Goal: Navigation & Orientation: Find specific page/section

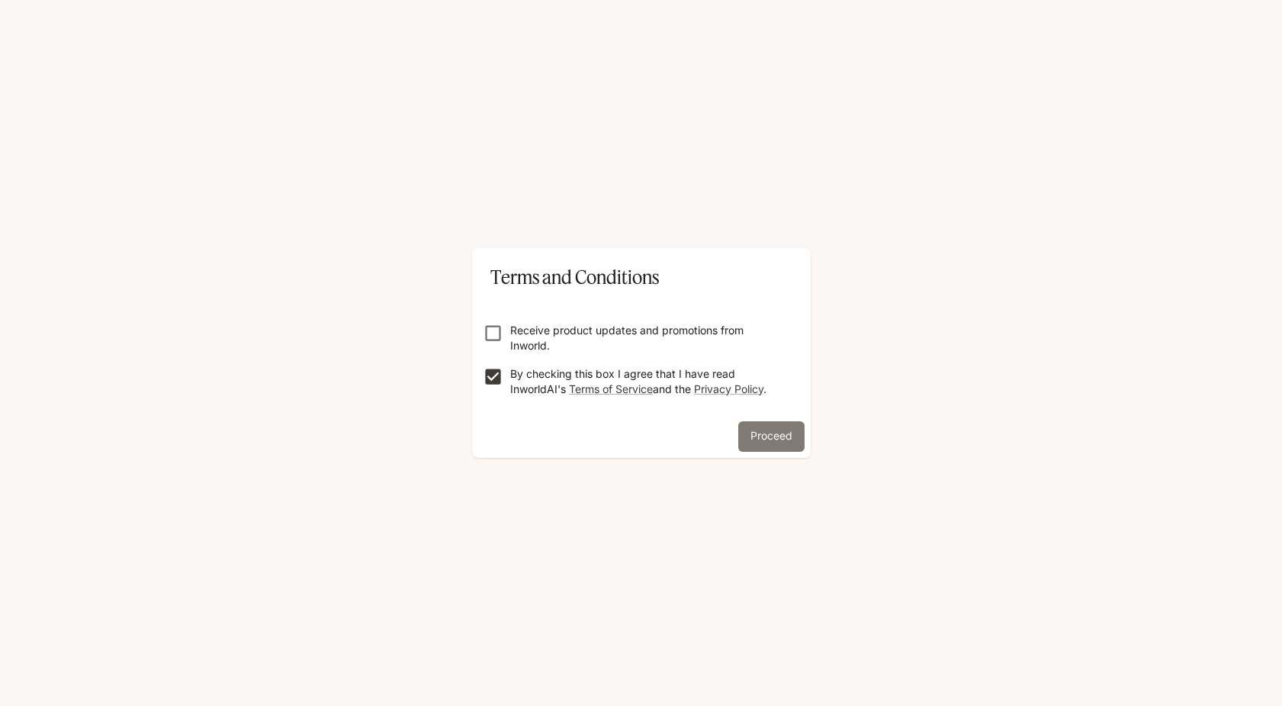
click at [803, 427] on button "Proceed" at bounding box center [771, 436] width 66 height 31
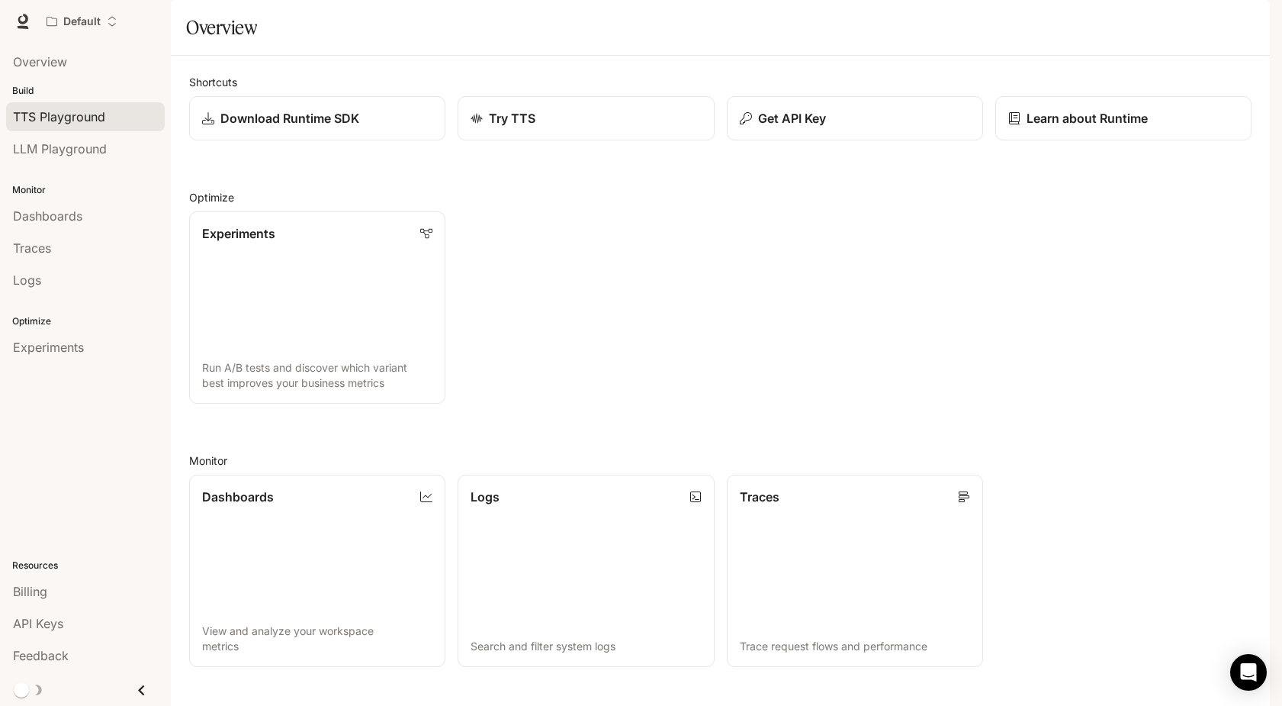
click at [103, 116] on span "TTS Playground" at bounding box center [59, 117] width 92 height 18
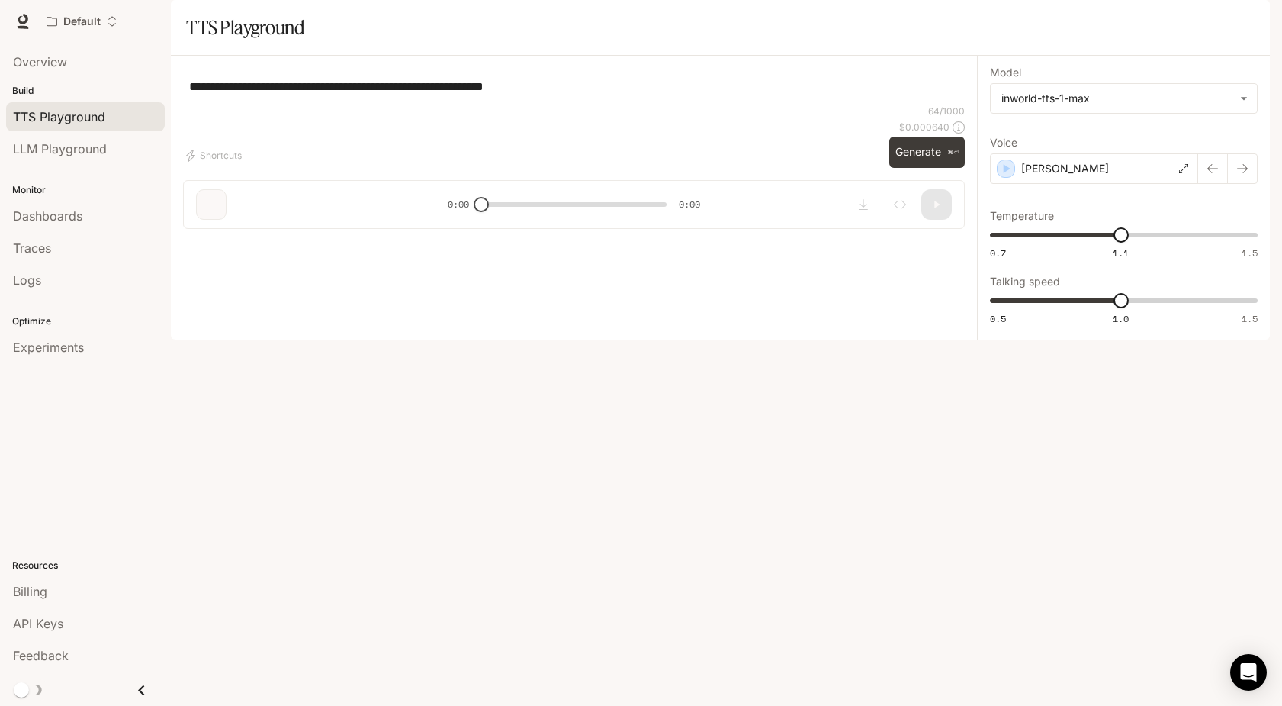
click at [1046, 23] on span "TTS" at bounding box center [1051, 21] width 21 height 19
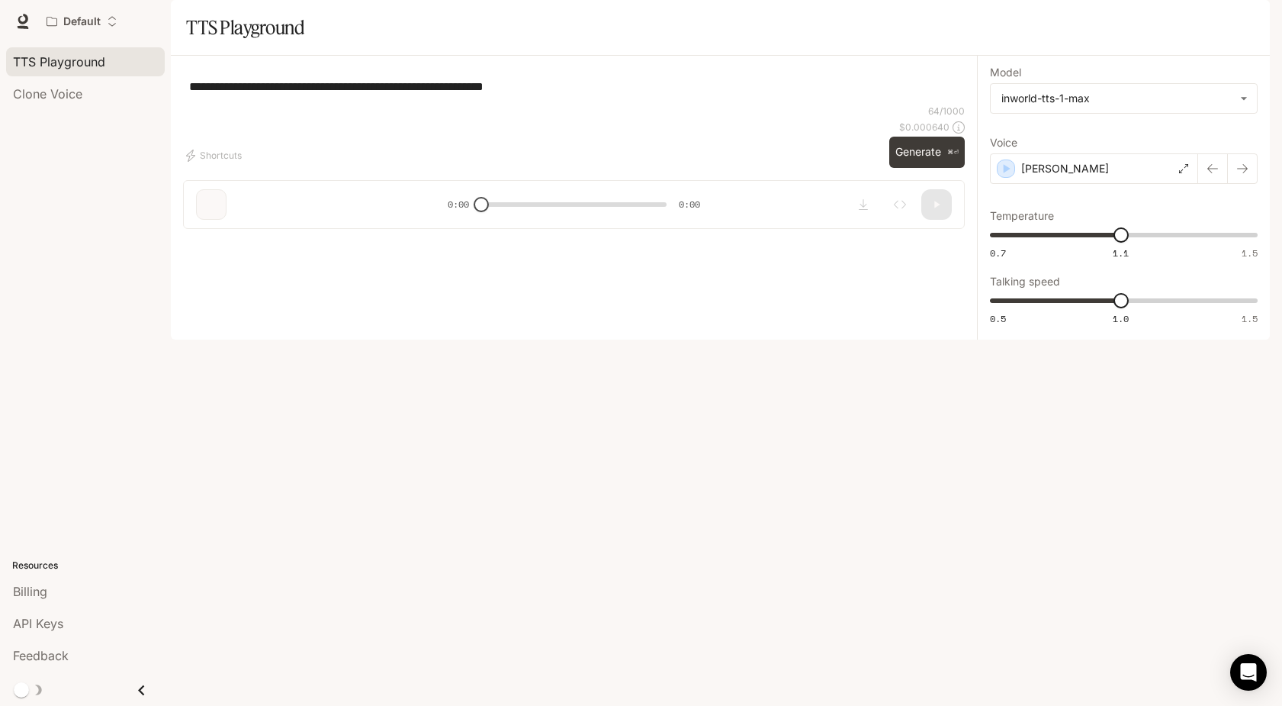
click at [1110, 23] on span "Runtime" at bounding box center [1105, 21] width 40 height 19
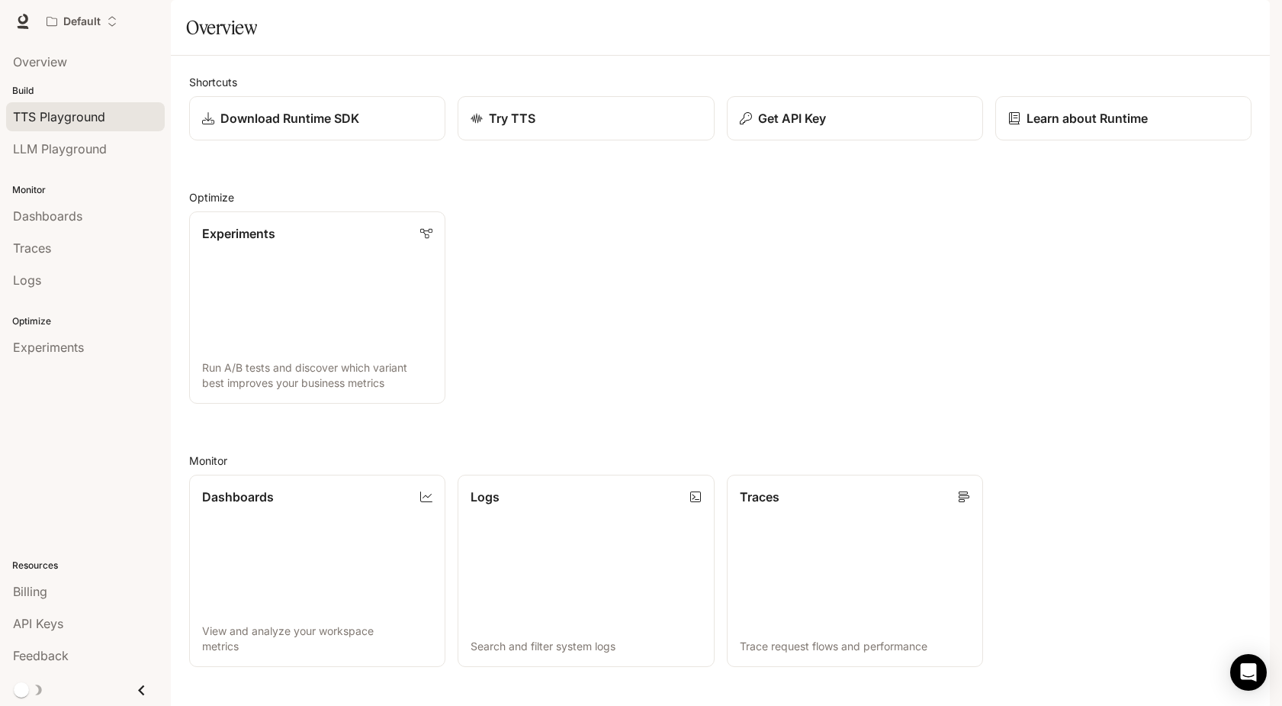
click at [115, 109] on div "TTS Playground" at bounding box center [85, 117] width 145 height 18
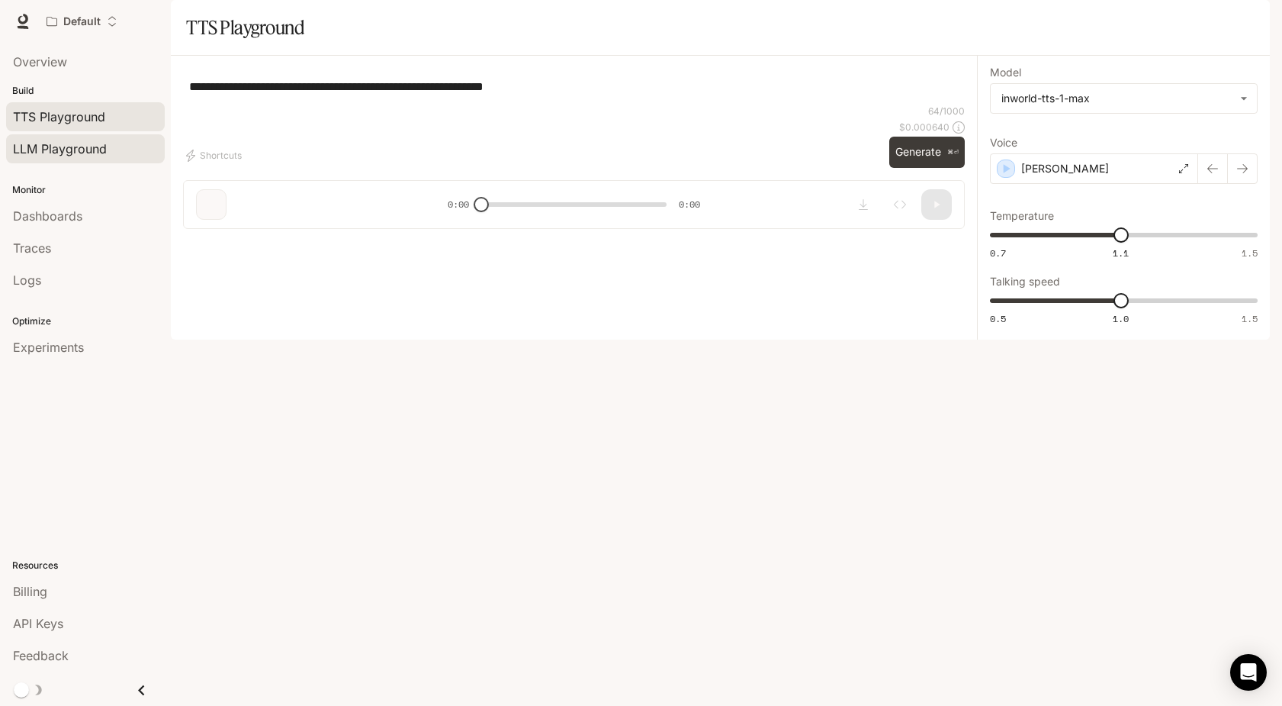
click at [117, 151] on div "LLM Playground" at bounding box center [85, 149] width 145 height 18
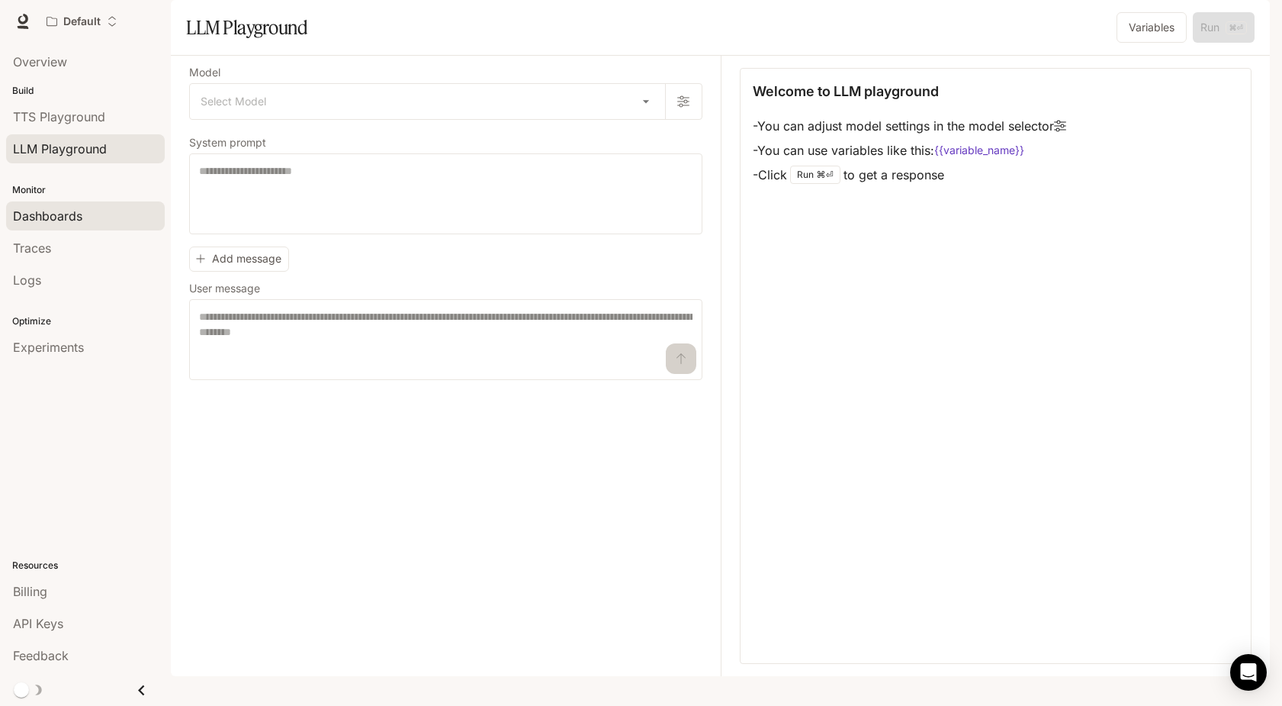
click at [95, 224] on div "Dashboards" at bounding box center [85, 216] width 145 height 18
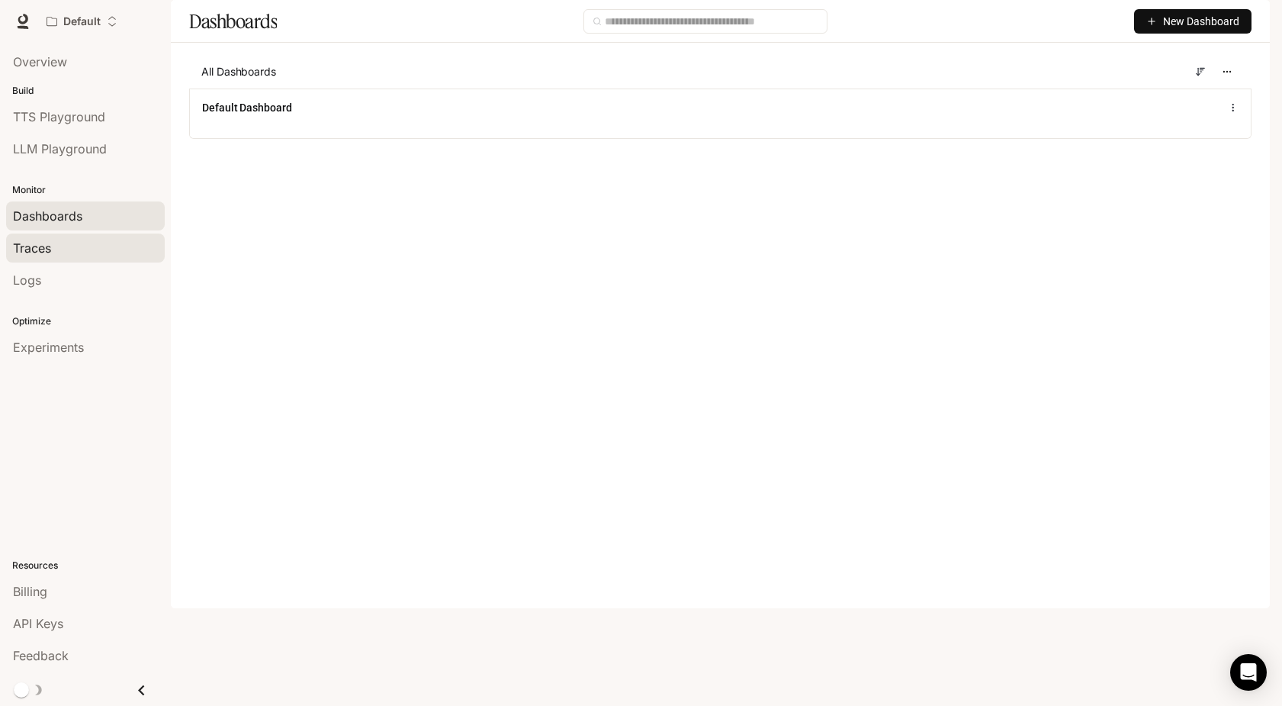
click at [95, 246] on div "Traces" at bounding box center [85, 248] width 145 height 18
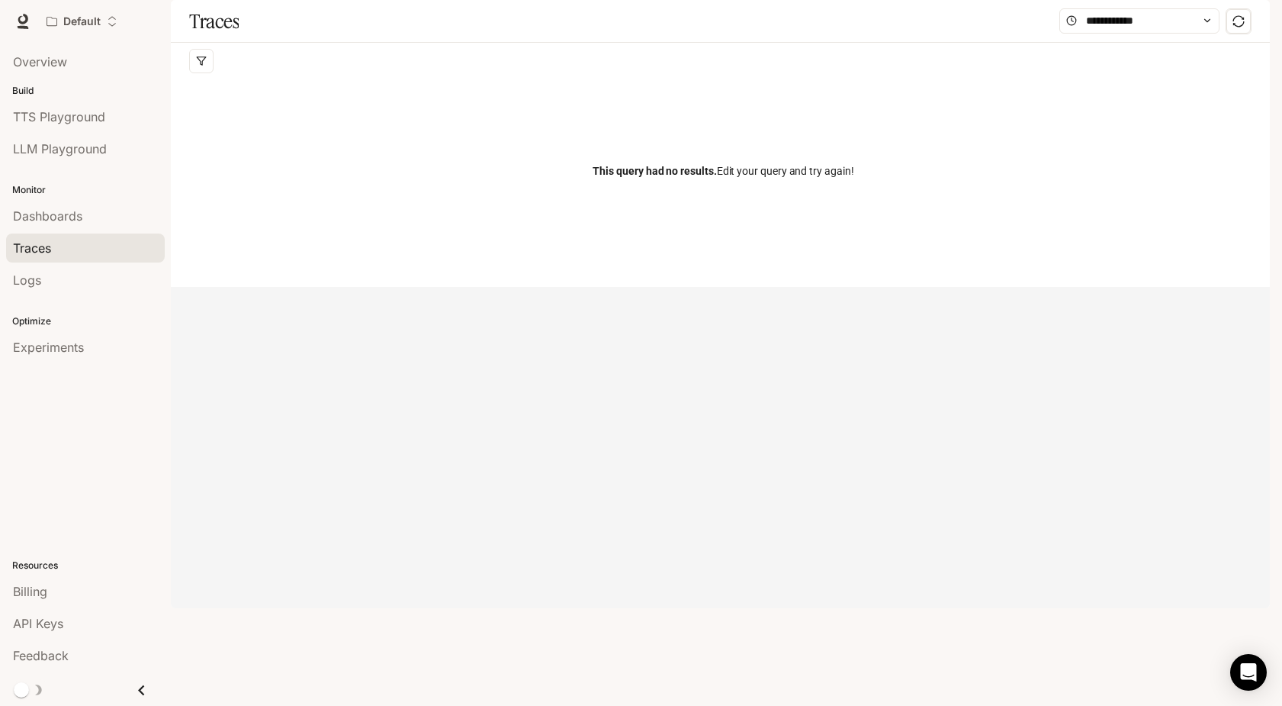
click at [1057, 16] on span "TTS" at bounding box center [1051, 21] width 21 height 19
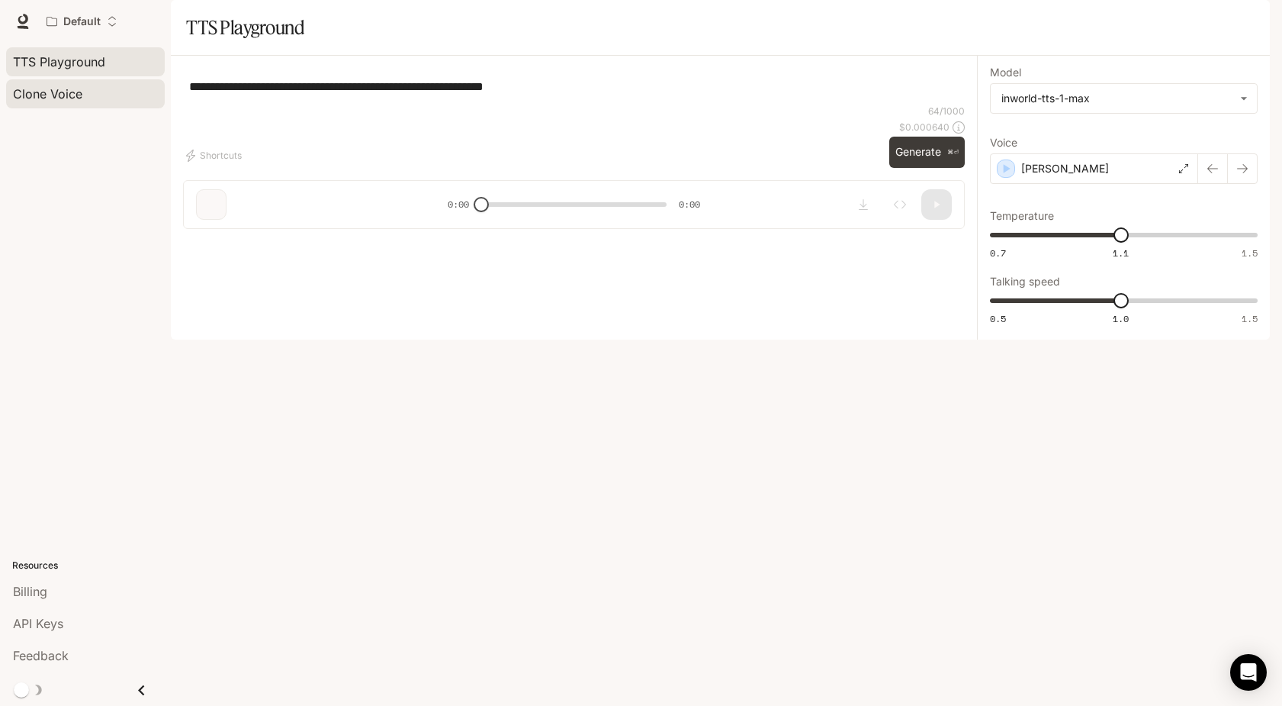
click at [42, 98] on span "Clone Voice" at bounding box center [47, 94] width 69 height 18
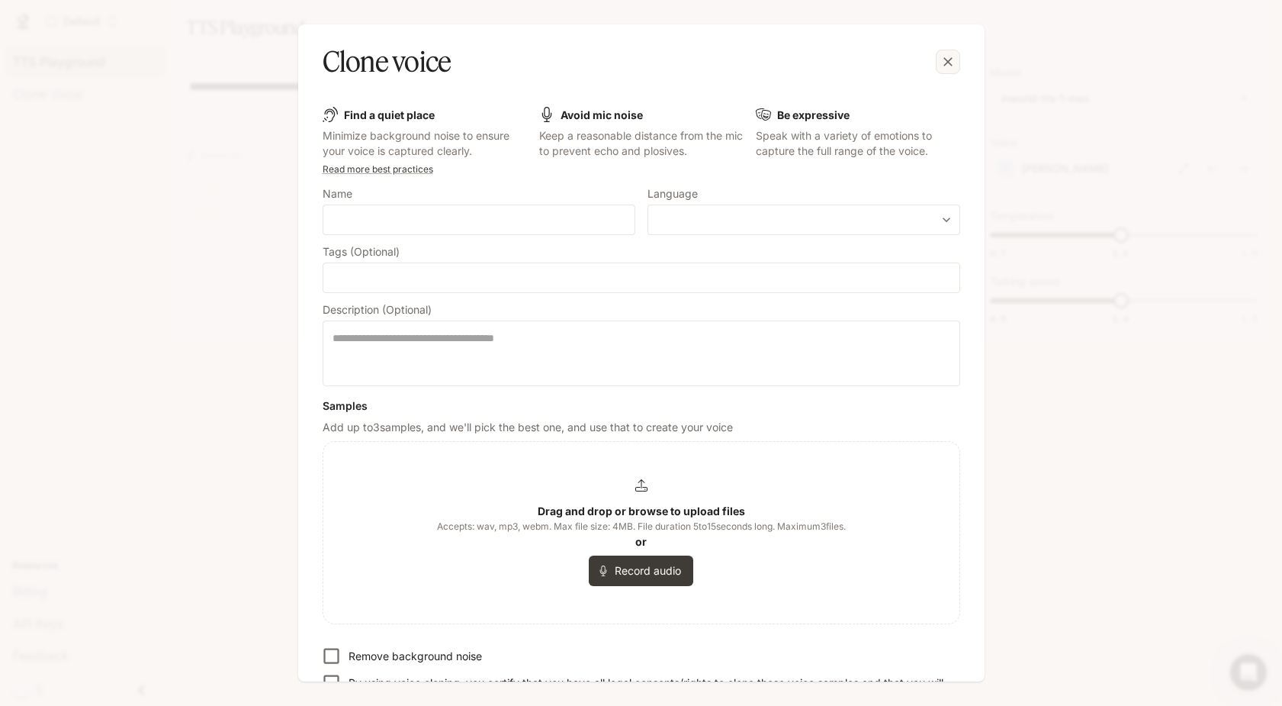
click at [949, 66] on icon "button" at bounding box center [948, 61] width 15 height 15
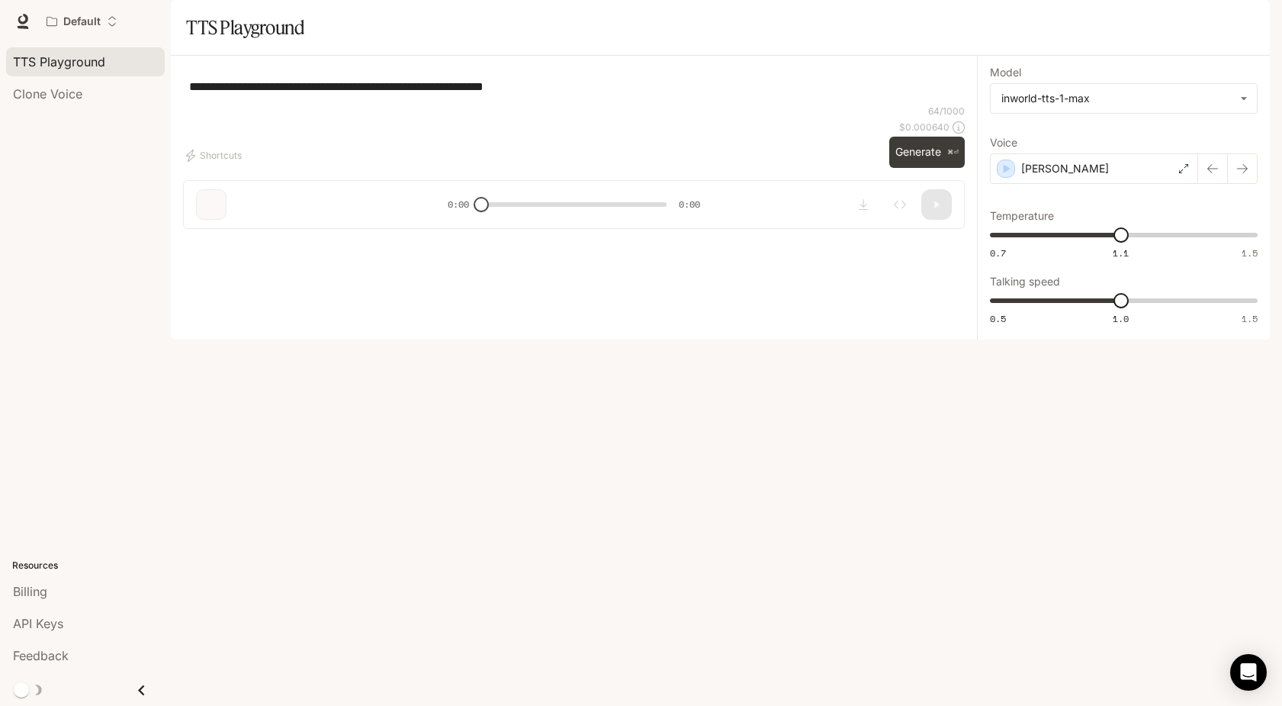
click at [1098, 26] on span "Runtime" at bounding box center [1105, 21] width 40 height 19
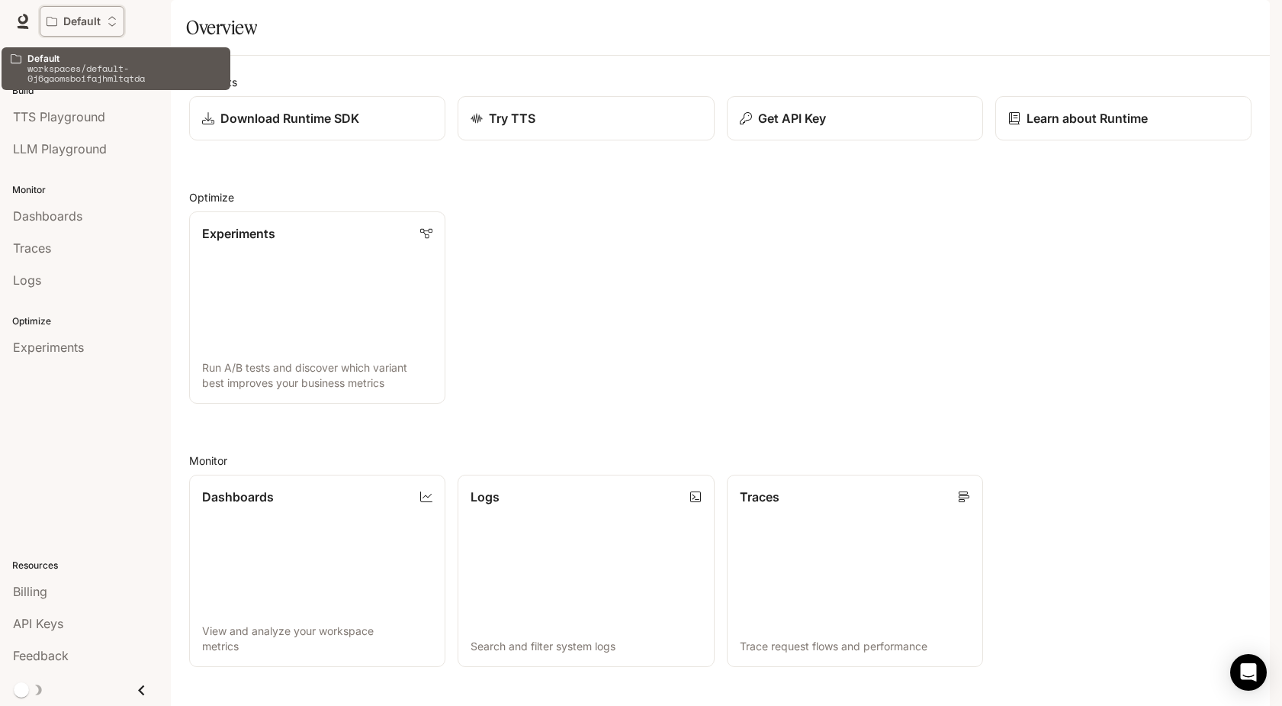
click at [111, 19] on icon "Open workspace menu" at bounding box center [112, 21] width 11 height 11
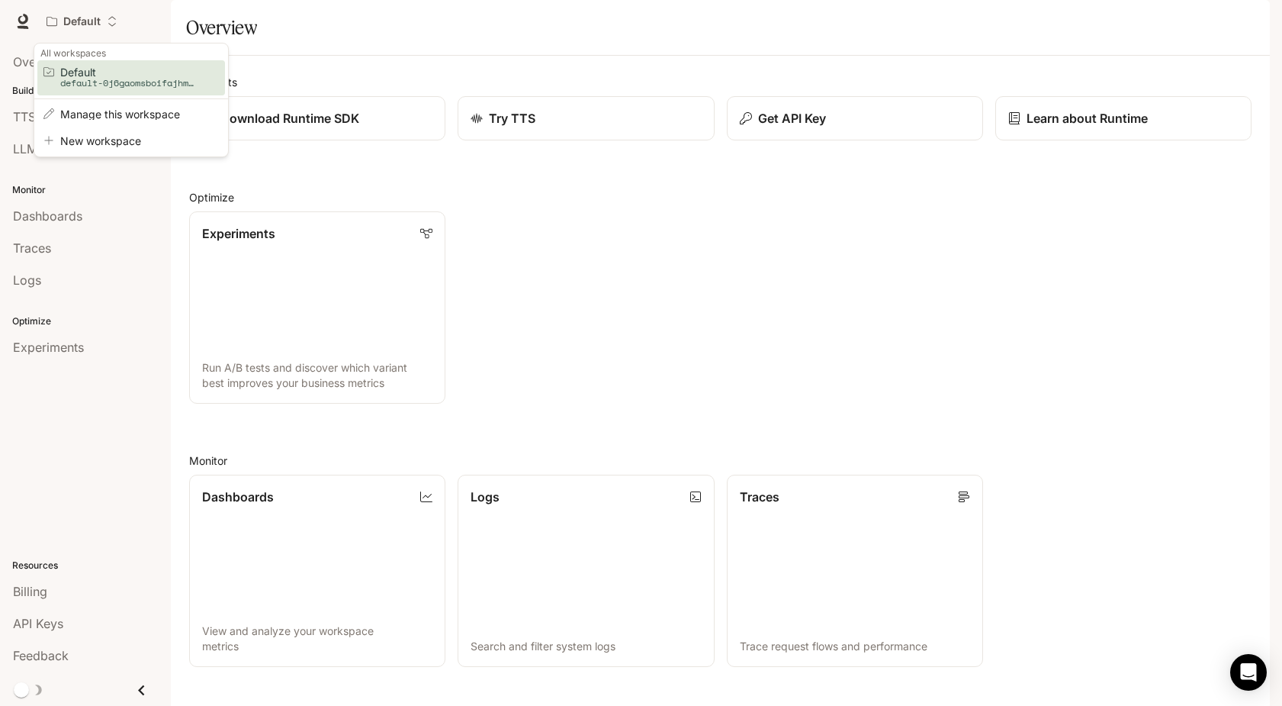
click at [163, 24] on div "Open workspace menu" at bounding box center [641, 353] width 1282 height 706
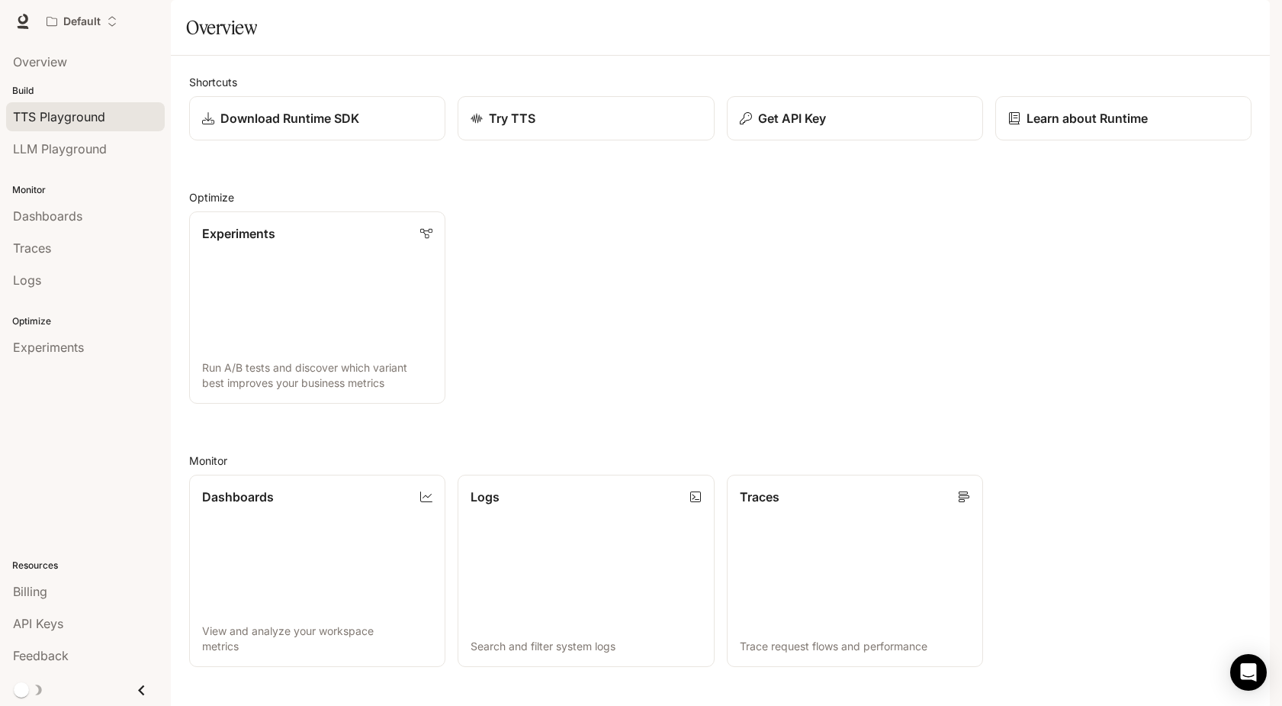
click at [87, 119] on span "TTS Playground" at bounding box center [59, 117] width 92 height 18
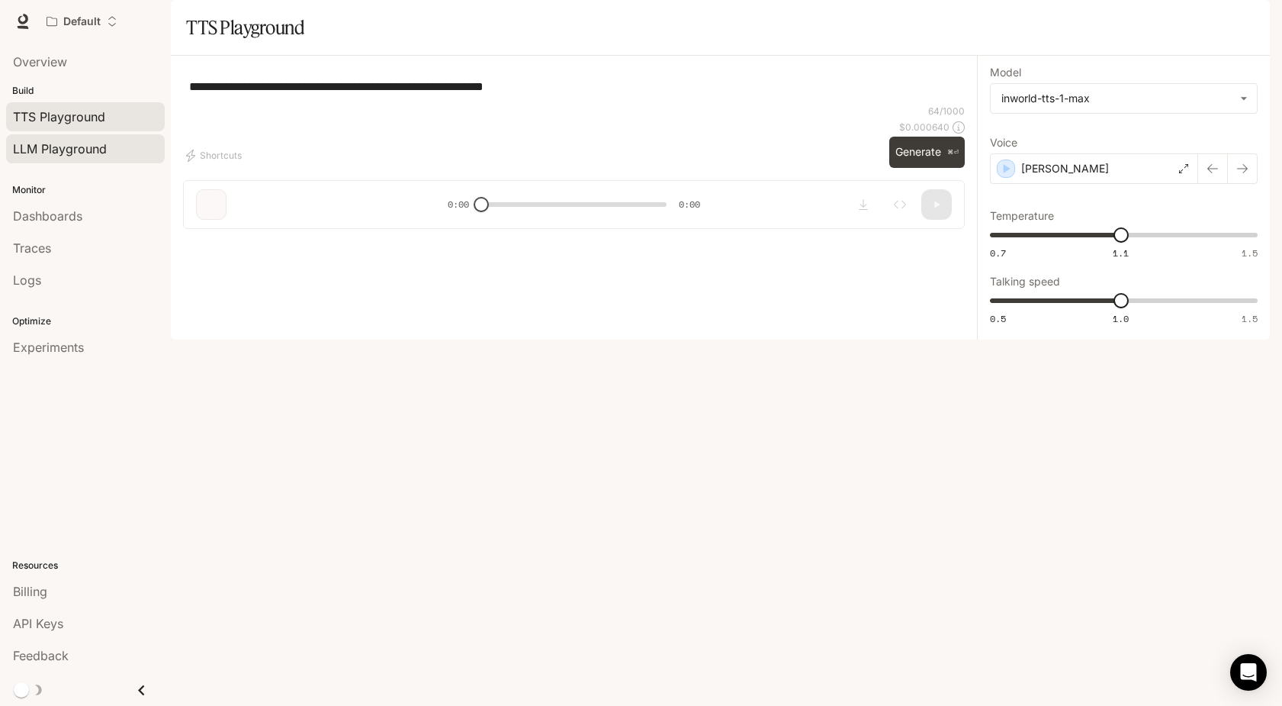
click at [90, 150] on span "LLM Playground" at bounding box center [60, 149] width 94 height 18
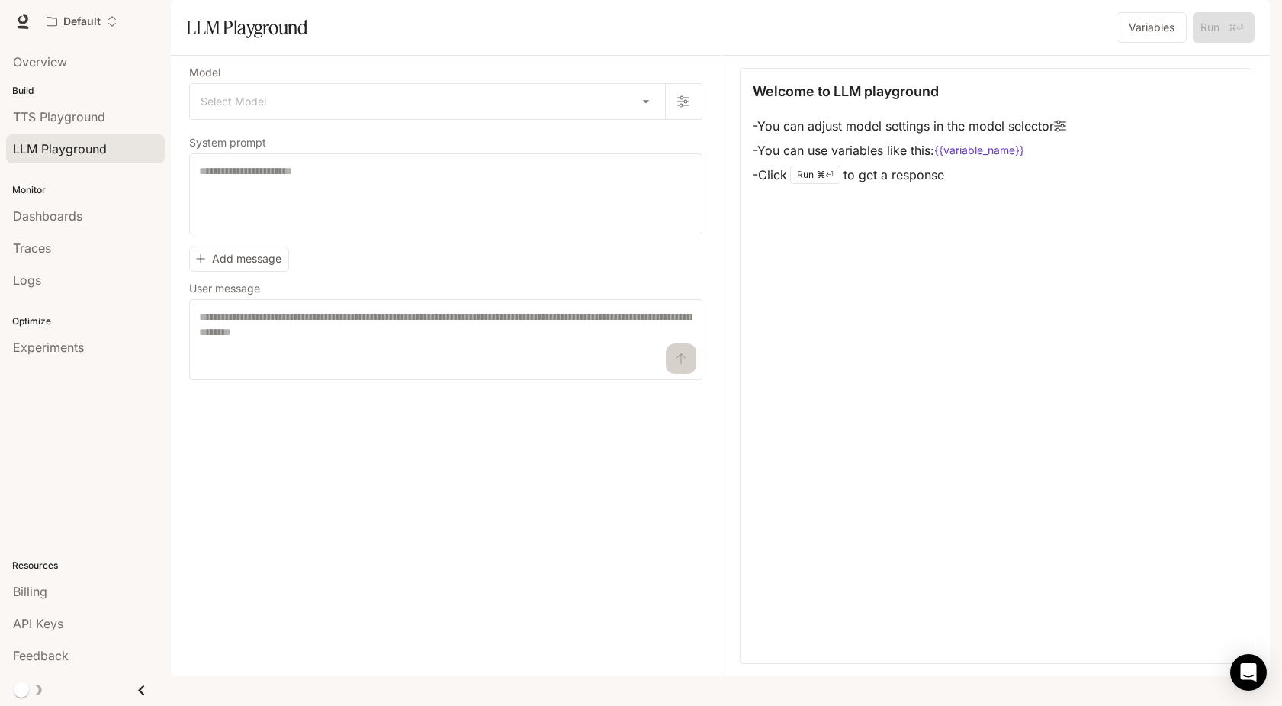
click at [1050, 24] on span "TTS" at bounding box center [1051, 21] width 21 height 19
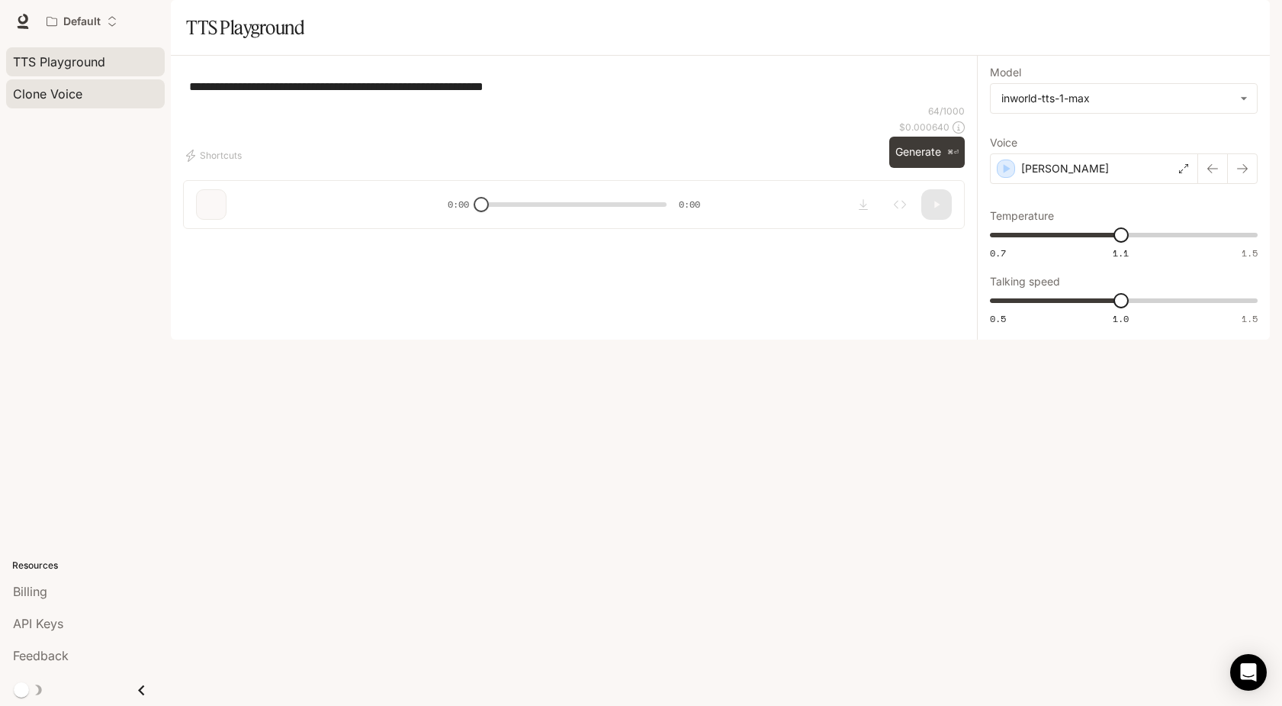
click at [82, 90] on div "Clone Voice" at bounding box center [85, 94] width 145 height 18
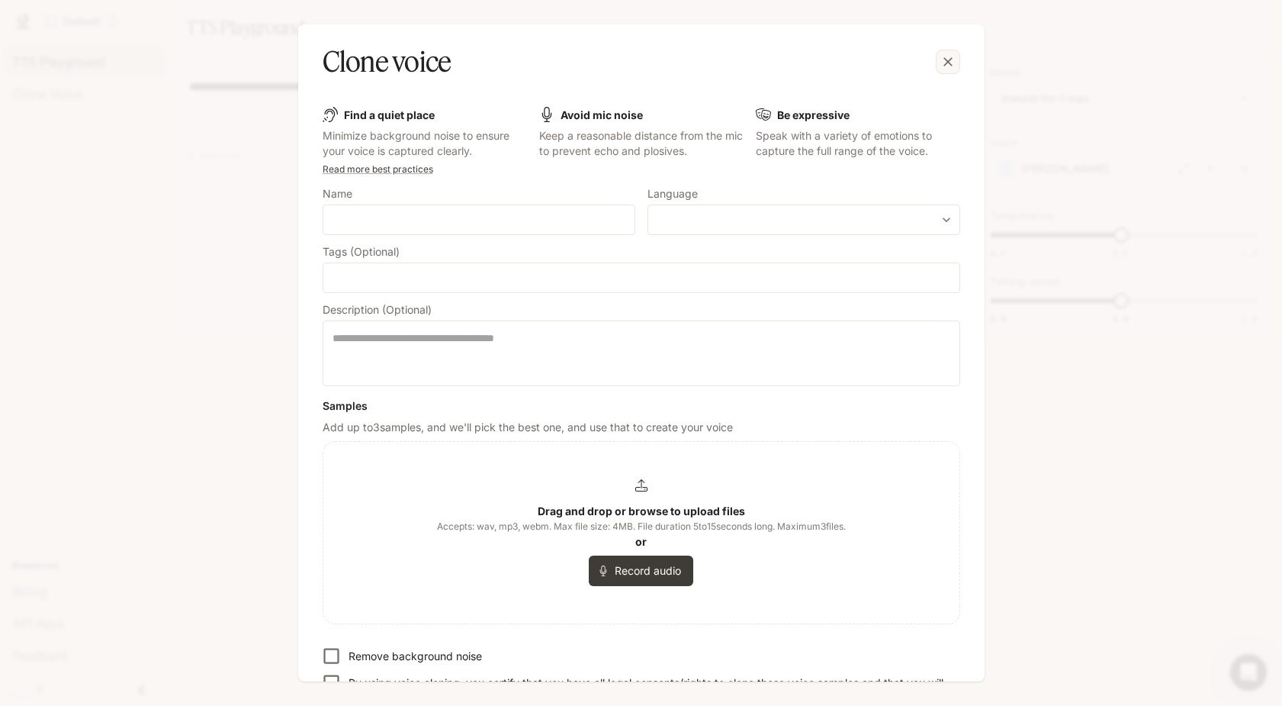
click at [946, 52] on div "button" at bounding box center [948, 62] width 24 height 24
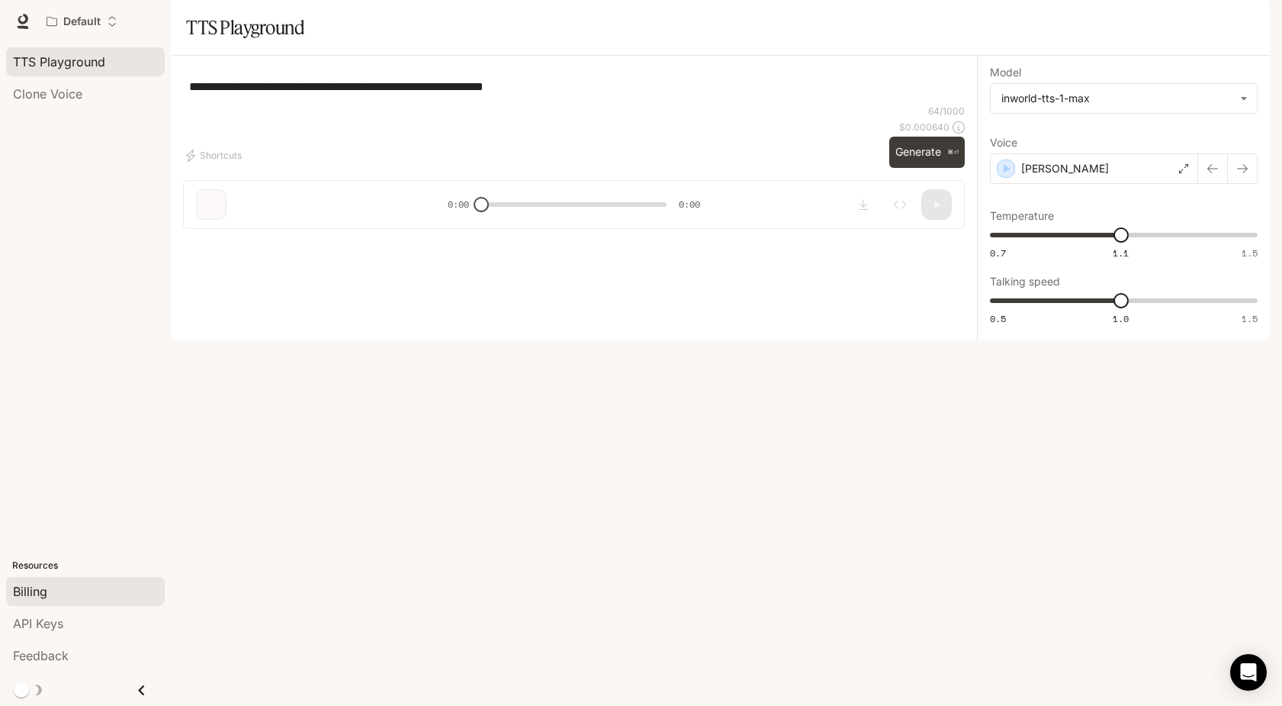
click at [26, 597] on span "Billing" at bounding box center [30, 591] width 34 height 18
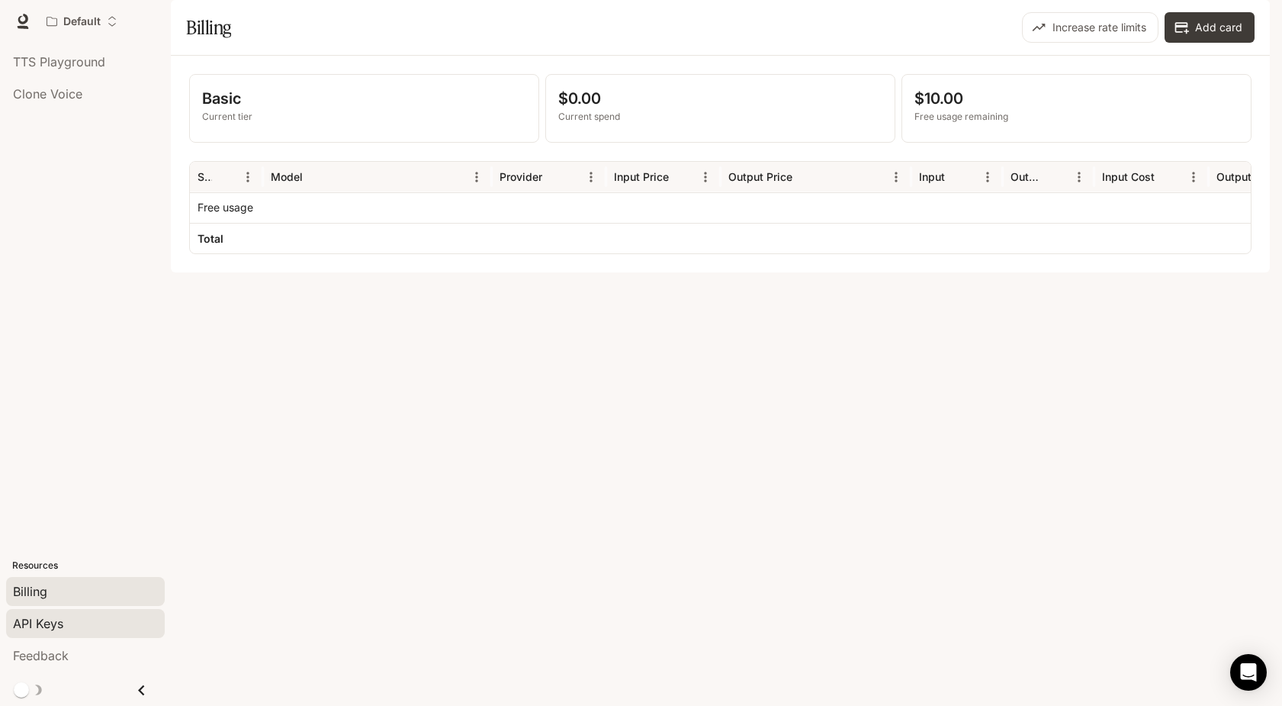
click at [27, 615] on span "API Keys" at bounding box center [38, 623] width 50 height 18
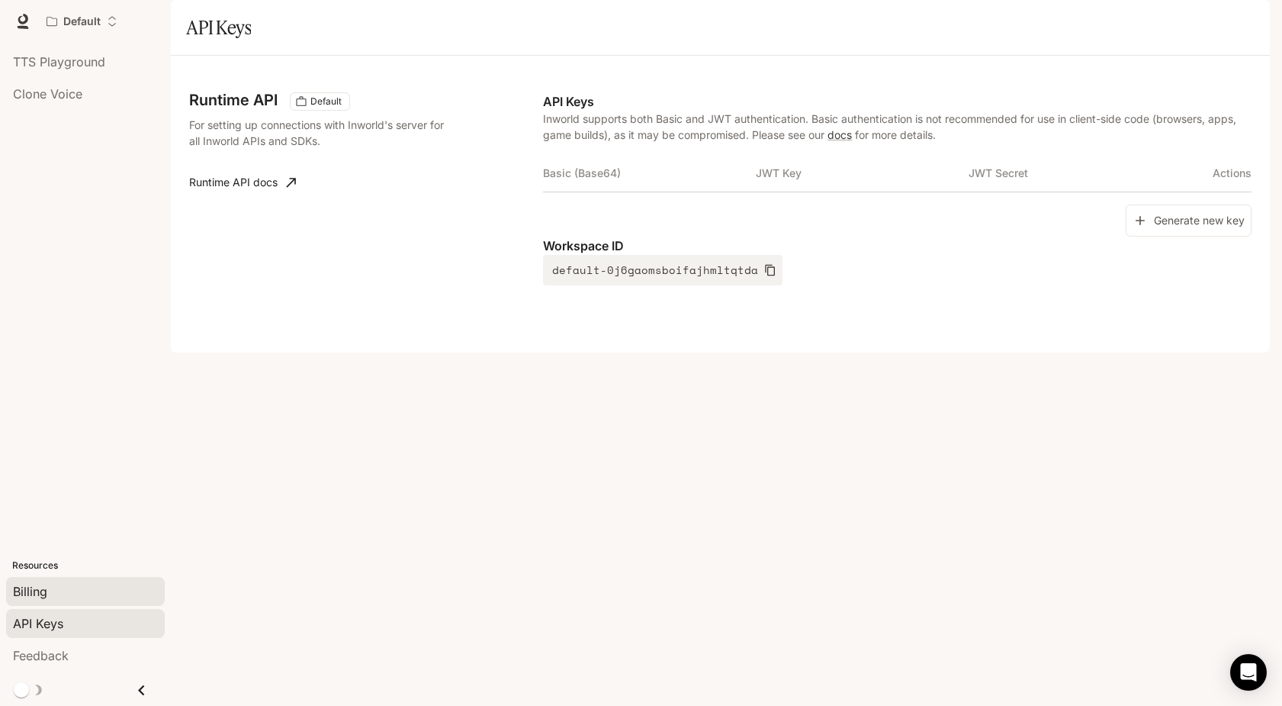
click at [30, 600] on link "Billing" at bounding box center [85, 591] width 159 height 29
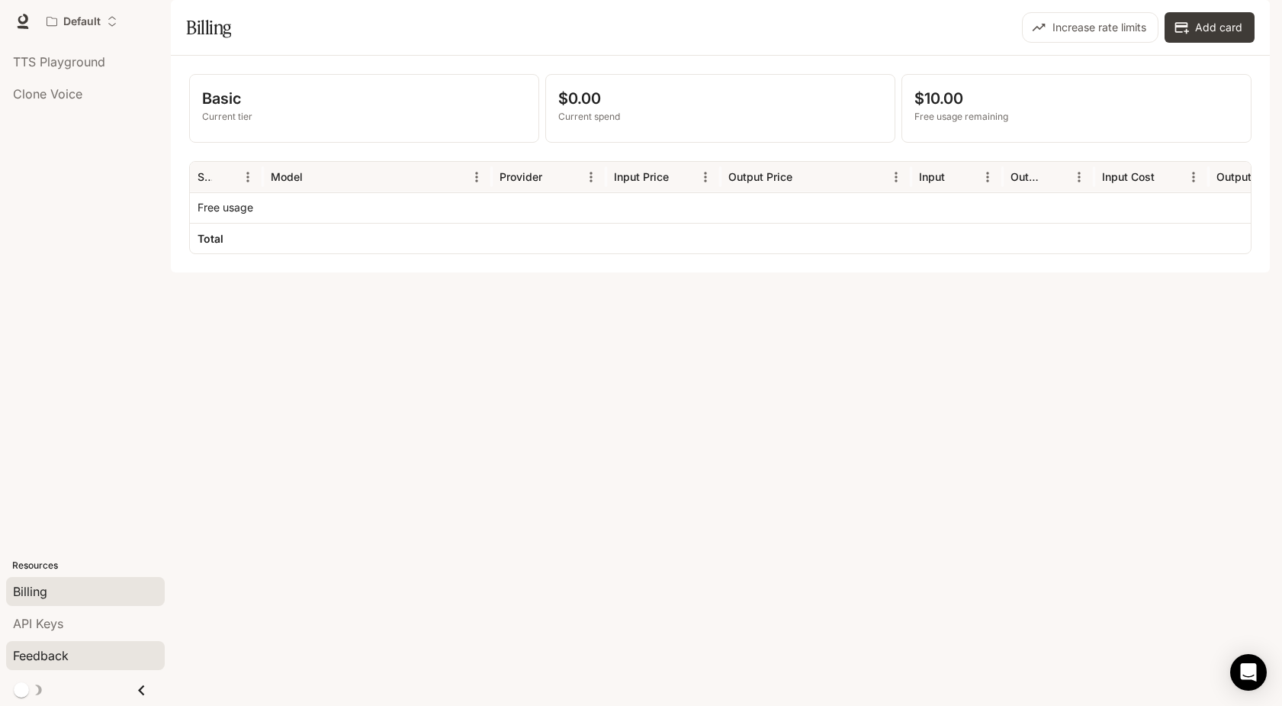
click at [37, 646] on span "Feedback" at bounding box center [41, 655] width 56 height 18
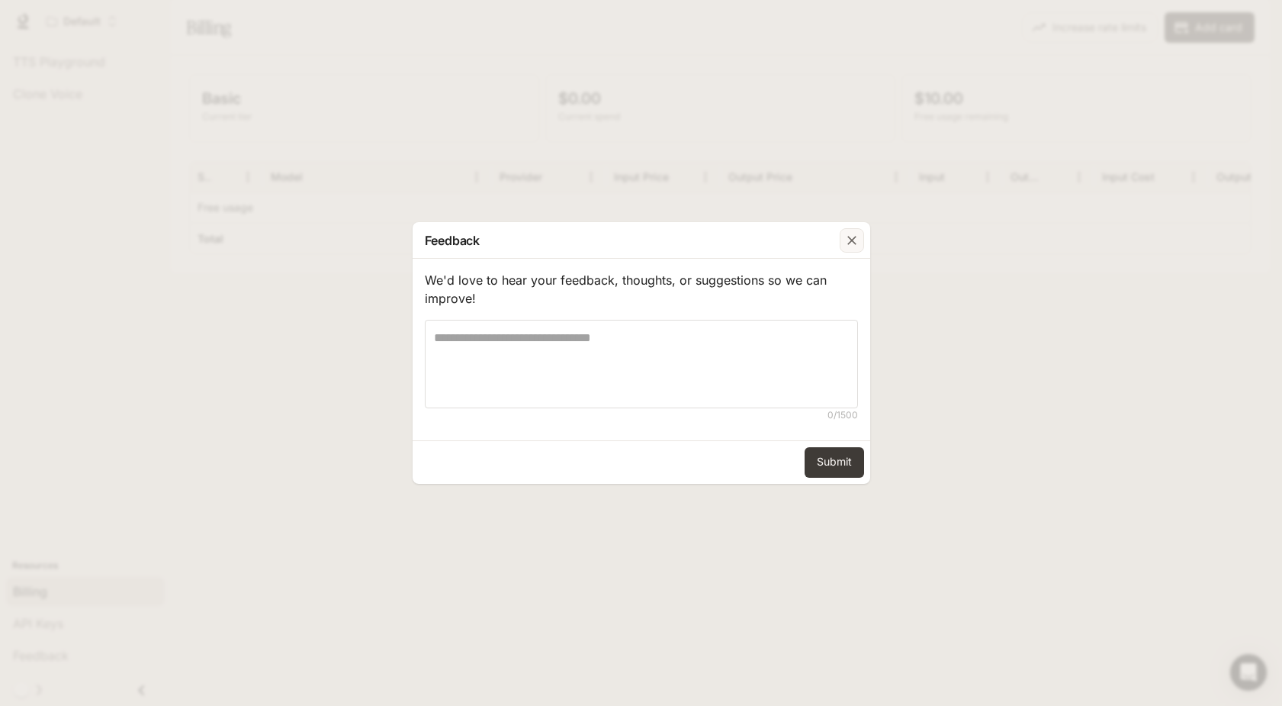
click at [852, 237] on icon "button" at bounding box center [851, 240] width 15 height 15
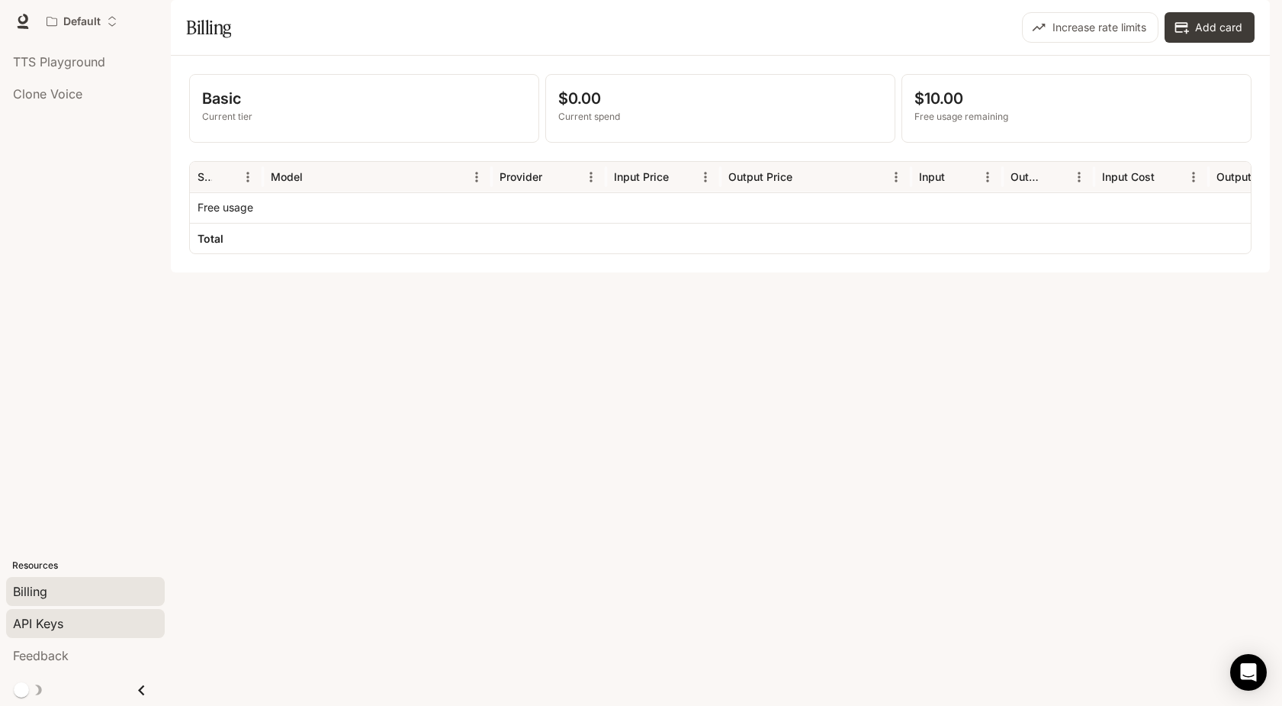
click at [60, 622] on span "API Keys" at bounding box center [38, 623] width 50 height 18
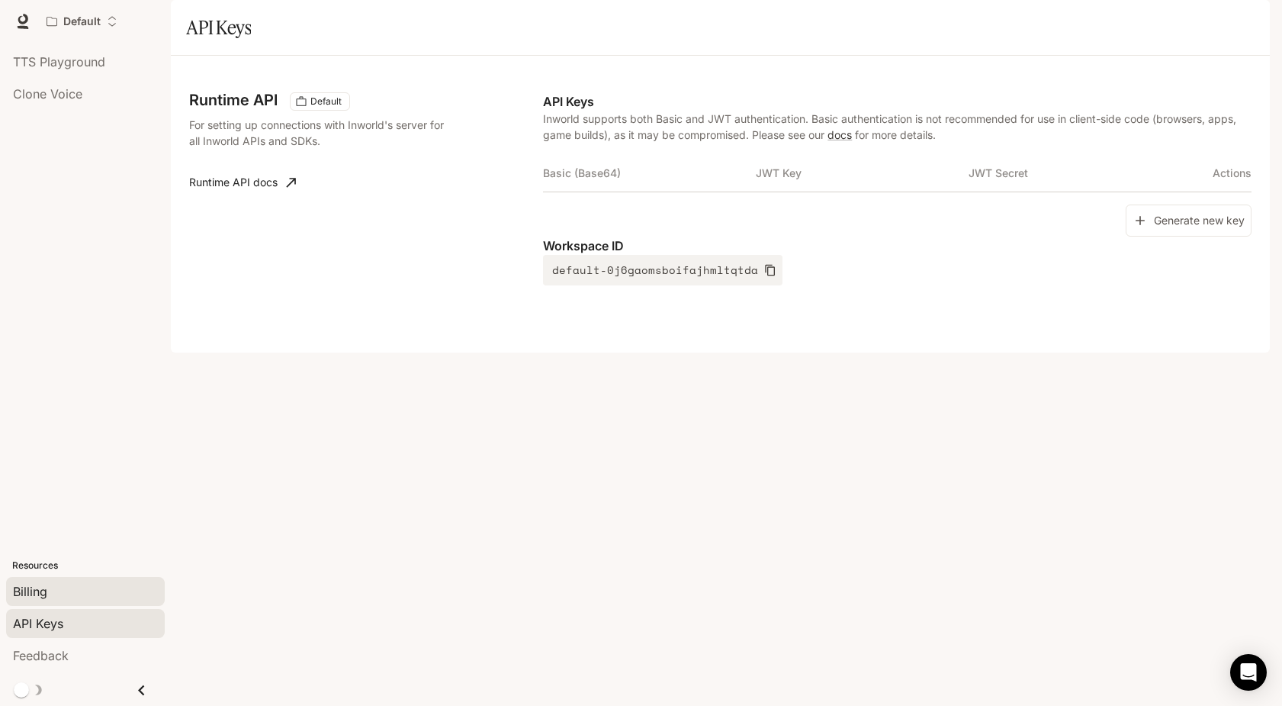
click at [53, 588] on div "Billing" at bounding box center [85, 591] width 145 height 18
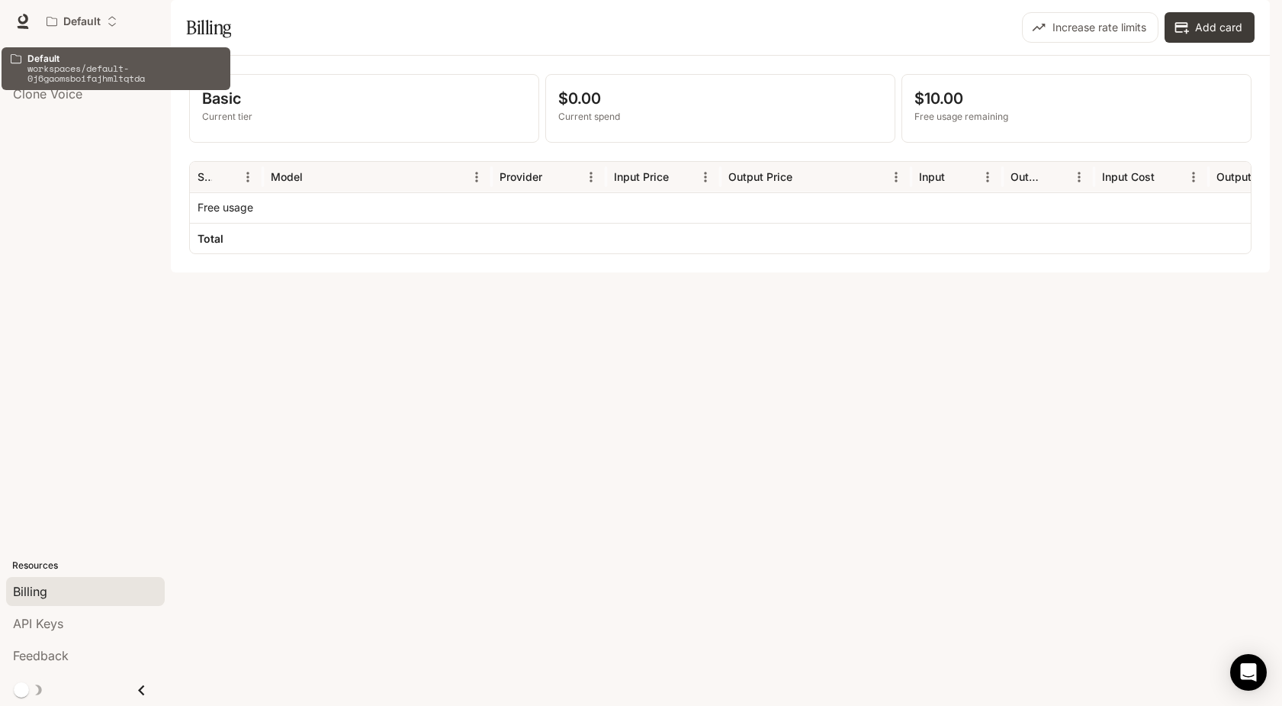
click at [47, 59] on p "Default" at bounding box center [124, 58] width 194 height 10
click at [91, 67] on span "TTS Playground" at bounding box center [59, 62] width 92 height 18
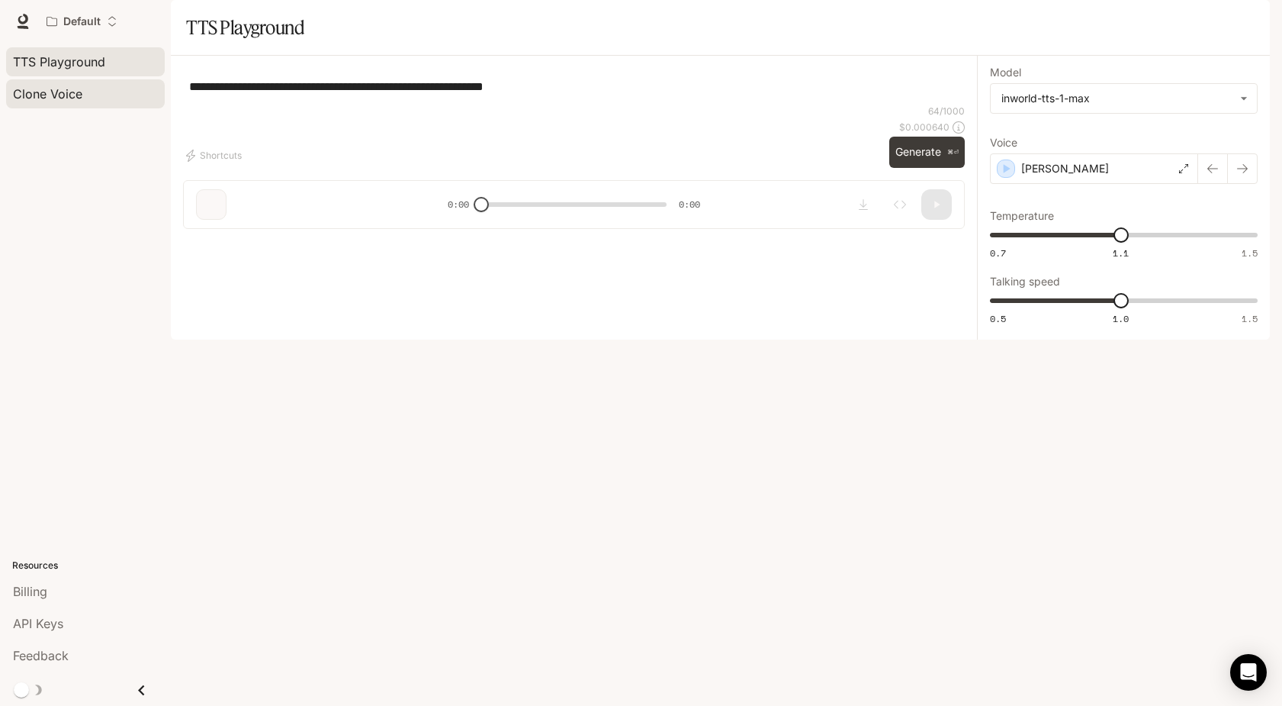
click at [92, 98] on div "Clone Voice" at bounding box center [85, 94] width 145 height 18
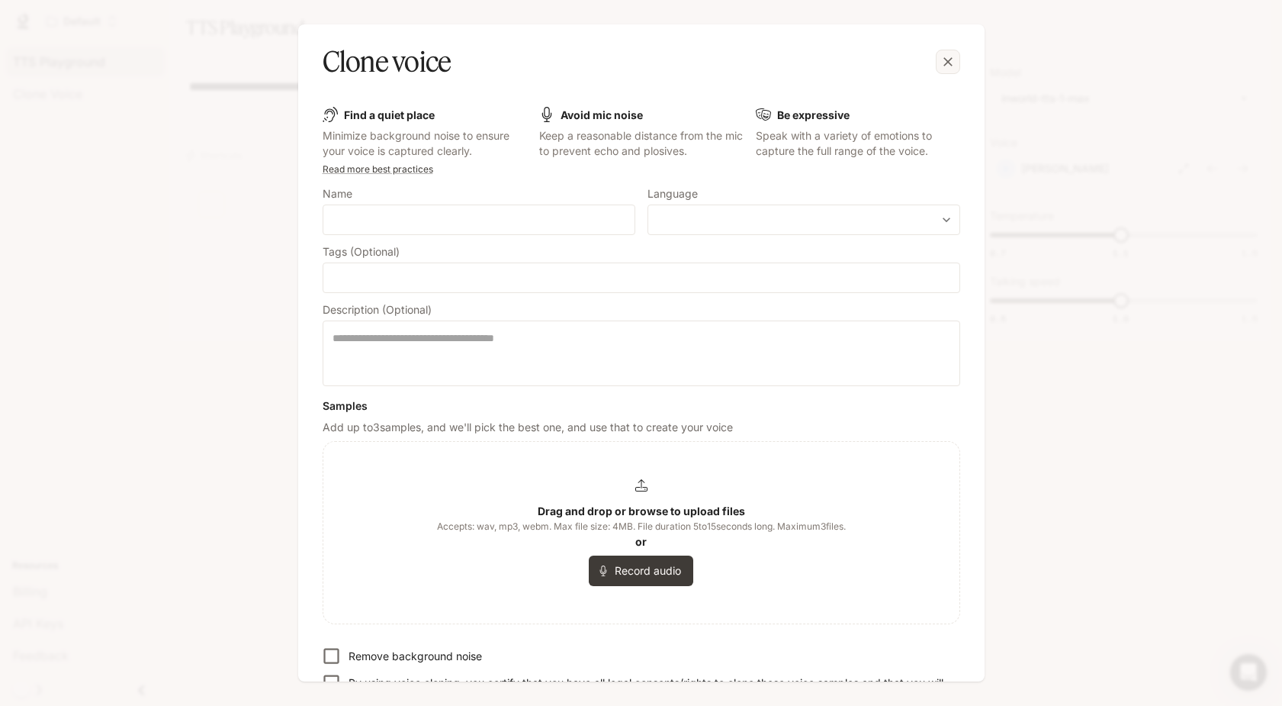
click at [944, 70] on div "button" at bounding box center [948, 62] width 24 height 24
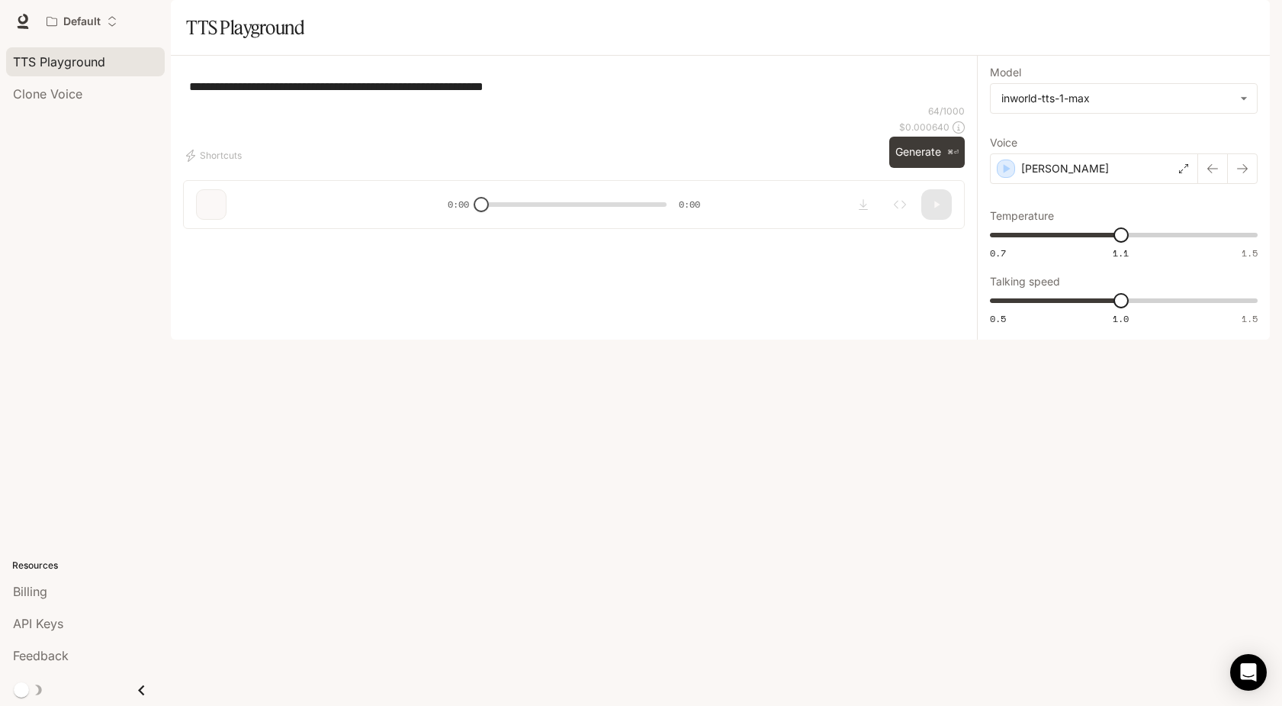
click at [1114, 26] on span "Runtime" at bounding box center [1105, 21] width 40 height 19
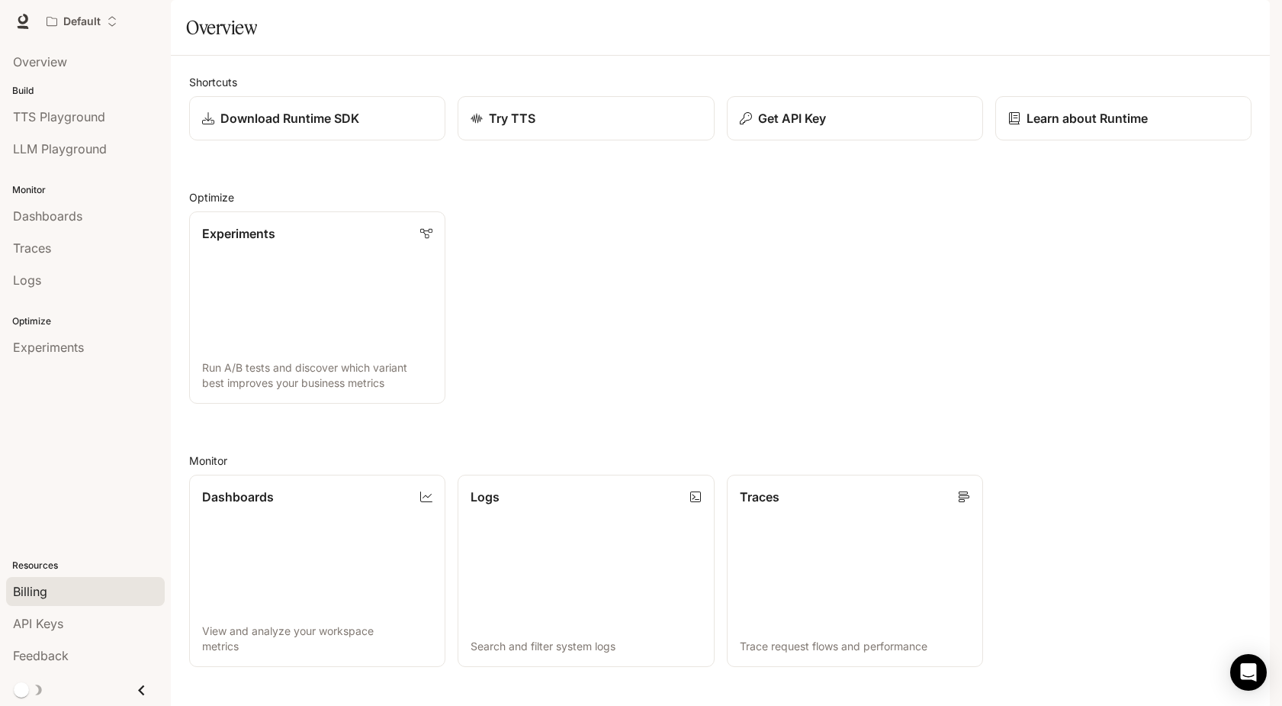
click at [48, 598] on div "Billing" at bounding box center [85, 591] width 145 height 18
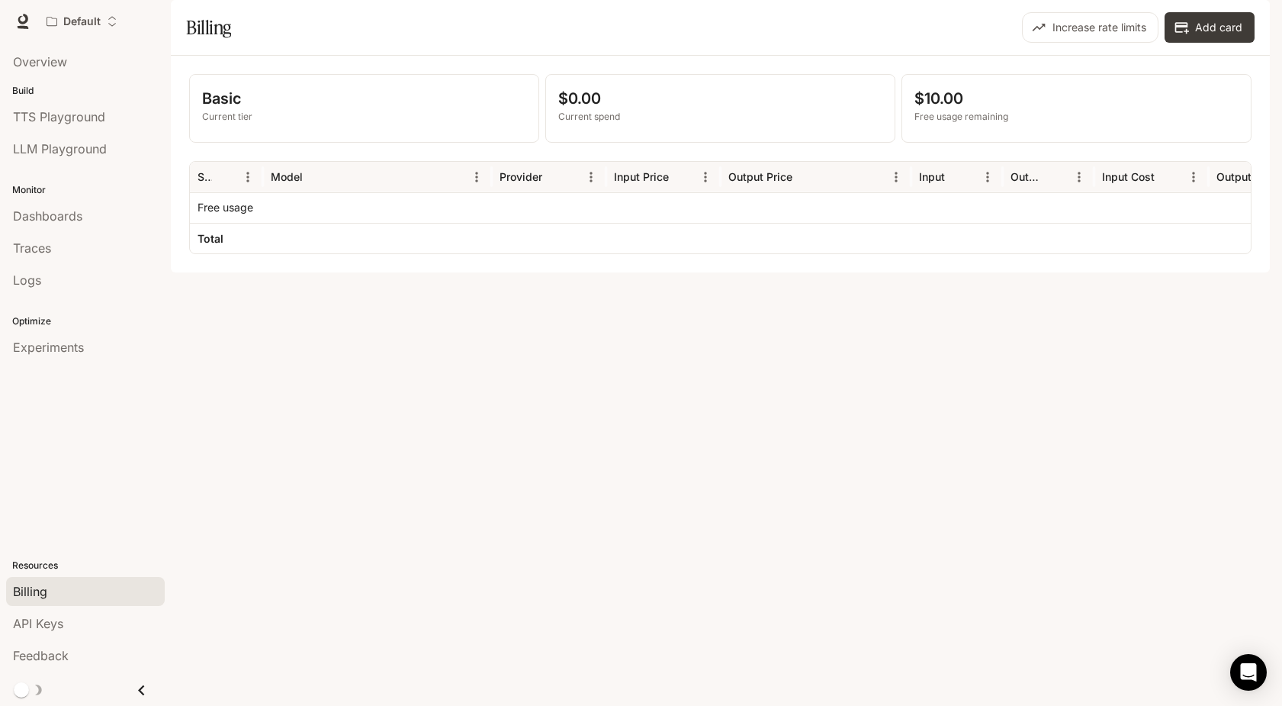
click at [1051, 21] on span "TTS" at bounding box center [1051, 21] width 21 height 19
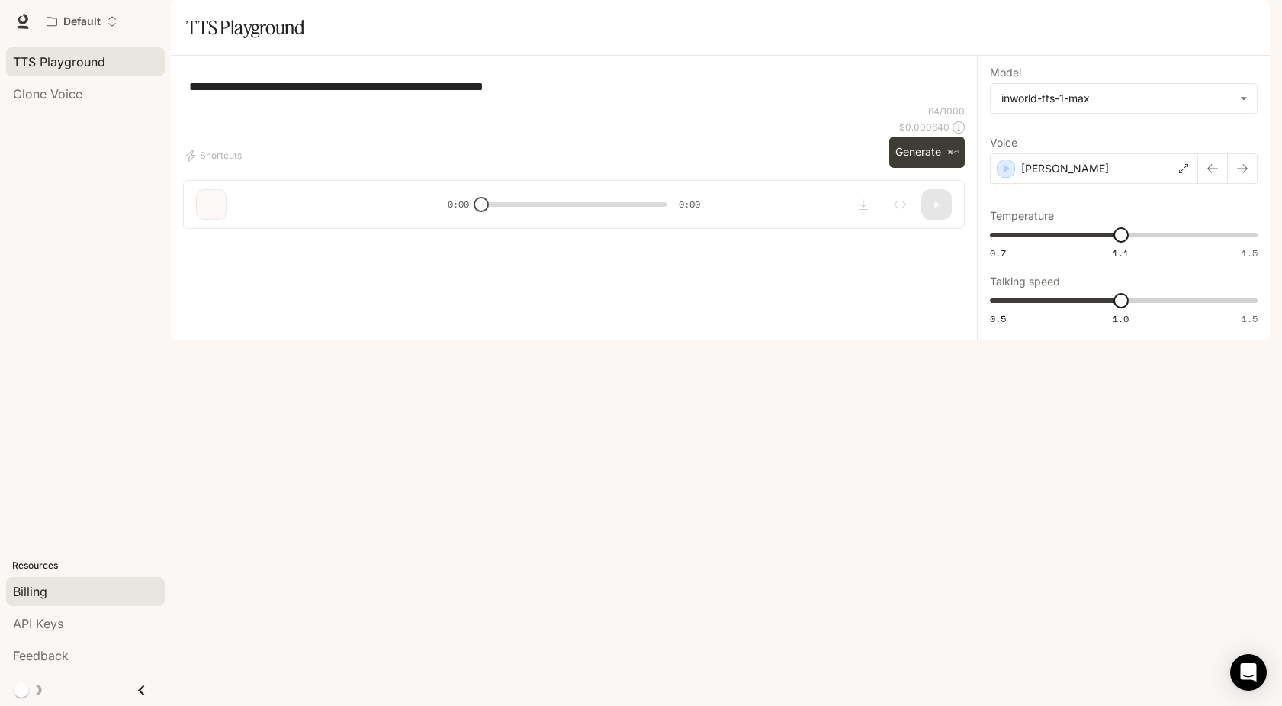
click at [83, 592] on div "Billing" at bounding box center [85, 591] width 145 height 18
